Goal: Transaction & Acquisition: Purchase product/service

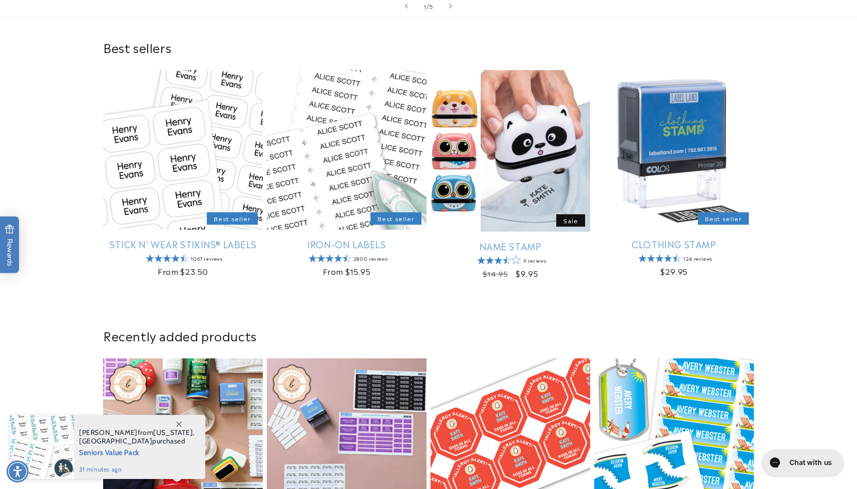
scroll to position [305, 0]
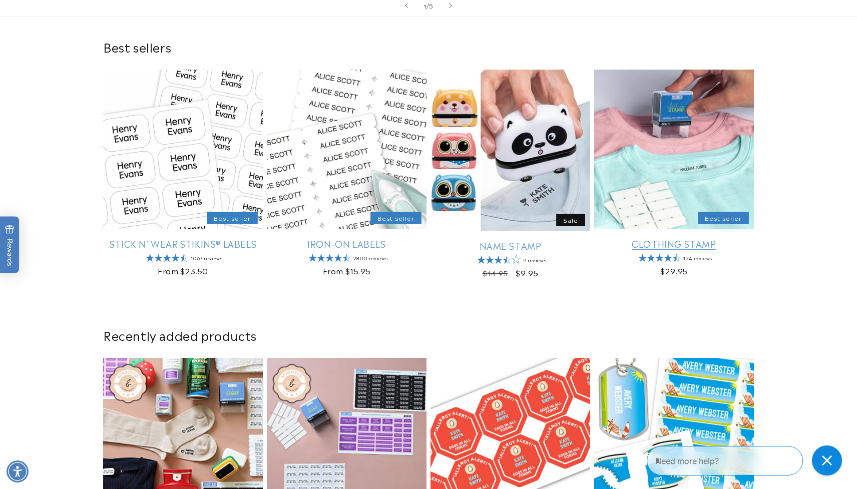
click at [684, 238] on link "Clothing Stamp" at bounding box center [674, 244] width 160 height 12
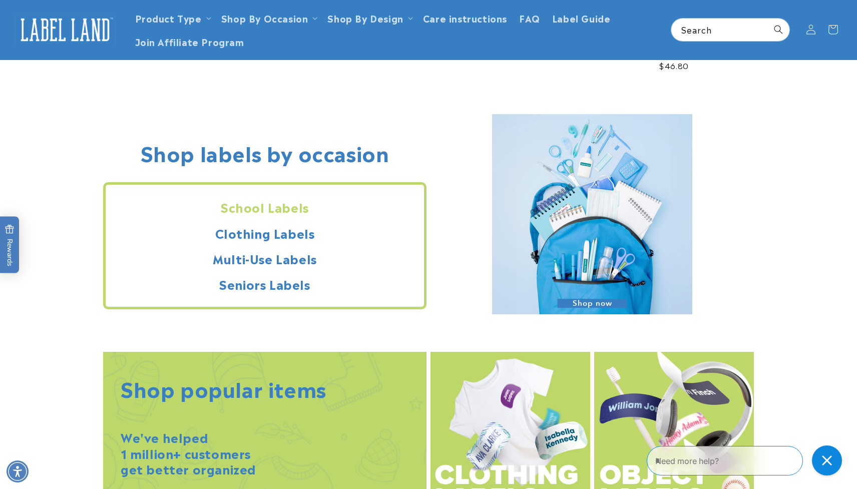
scroll to position [1066, 0]
